Goal: Complete application form

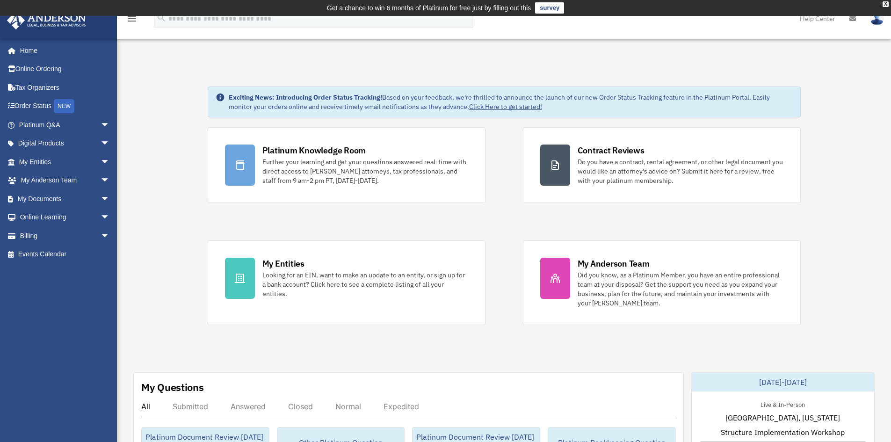
click at [101, 180] on span "arrow_drop_down" at bounding box center [110, 180] width 19 height 19
click at [101, 253] on span "arrow_drop_down" at bounding box center [110, 254] width 19 height 19
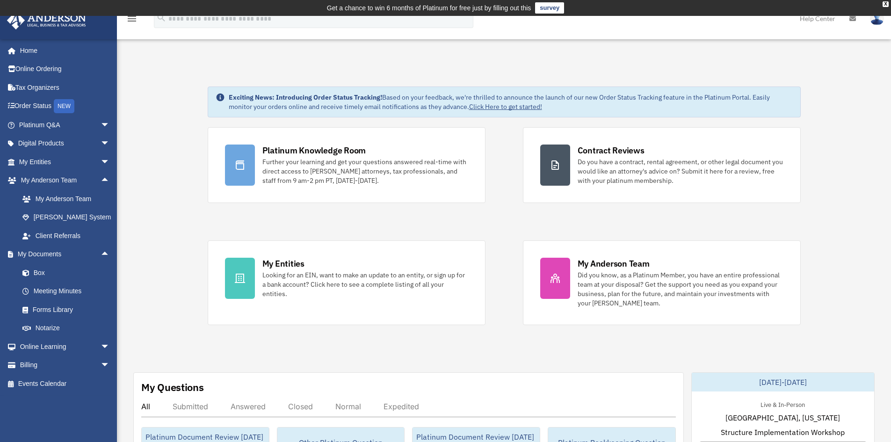
click at [101, 128] on span "arrow_drop_down" at bounding box center [110, 124] width 19 height 19
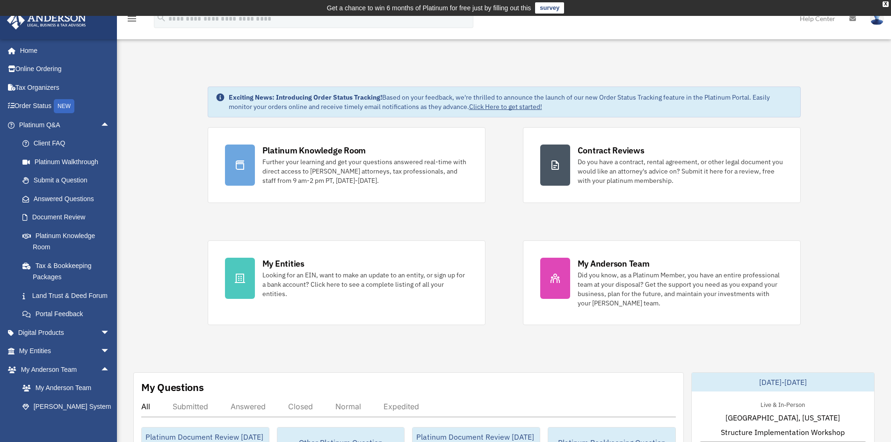
click at [60, 220] on link "Document Review" at bounding box center [68, 217] width 111 height 19
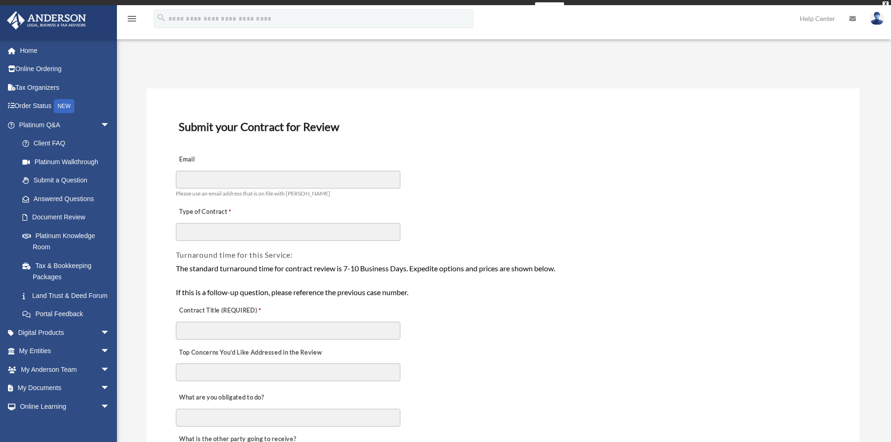
click at [606, 215] on div "Type of Contract" at bounding box center [503, 221] width 656 height 42
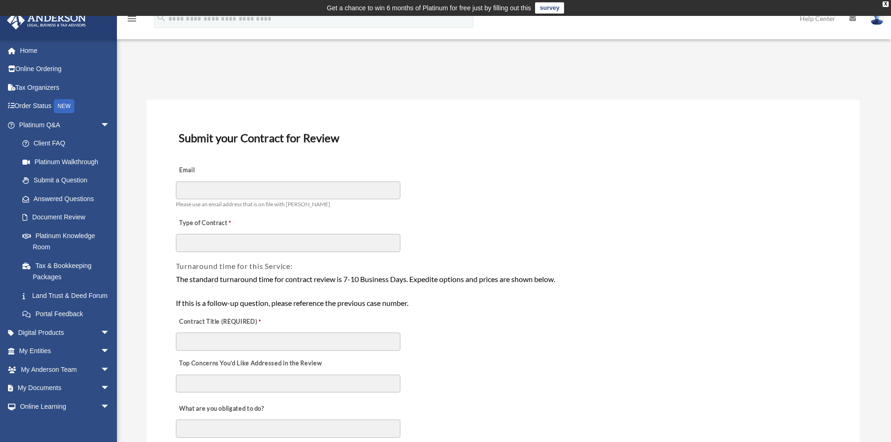
drag, startPoint x: 527, startPoint y: 163, endPoint x: 438, endPoint y: 171, distance: 88.7
click at [527, 164] on div "Email Please use an email address that is on file with Anderson" at bounding box center [503, 185] width 656 height 52
click at [523, 222] on div "Type of Contract" at bounding box center [503, 232] width 656 height 42
click at [524, 221] on div "Type of Contract" at bounding box center [503, 232] width 656 height 42
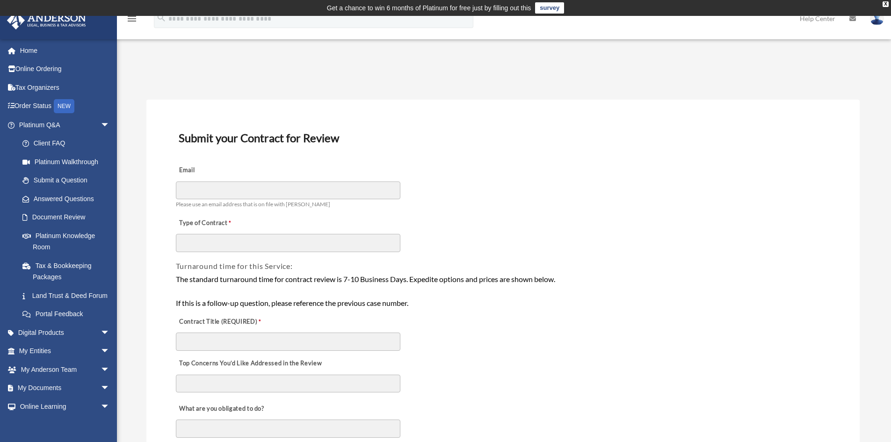
click at [539, 213] on div "Type of Contract" at bounding box center [503, 232] width 656 height 42
click at [563, 180] on div "Email Please use an email address that is on file with Anderson" at bounding box center [503, 185] width 656 height 52
drag, startPoint x: 517, startPoint y: 182, endPoint x: 572, endPoint y: 223, distance: 68.3
click at [518, 183] on div "Email Please use an email address that is on file with Anderson" at bounding box center [503, 185] width 656 height 52
click at [668, 290] on div "The standard turnaround time for contract review is 7-10 Business Days. Expedit…" at bounding box center [503, 291] width 654 height 36
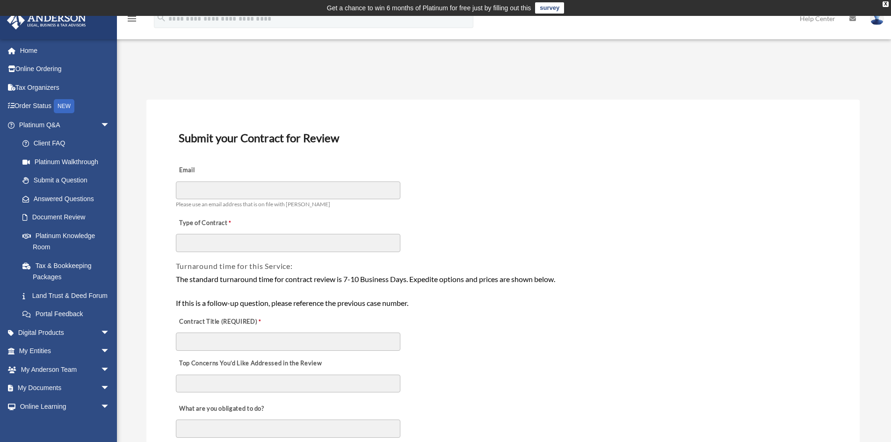
click at [496, 161] on div "Email Please use an email address that is on file with Anderson" at bounding box center [503, 185] width 656 height 52
click at [650, 222] on div "Type of Contract" at bounding box center [503, 232] width 656 height 42
click at [609, 199] on div "Email Please use an email address that is on file with Anderson" at bounding box center [503, 185] width 656 height 52
